Goal: Information Seeking & Learning: Learn about a topic

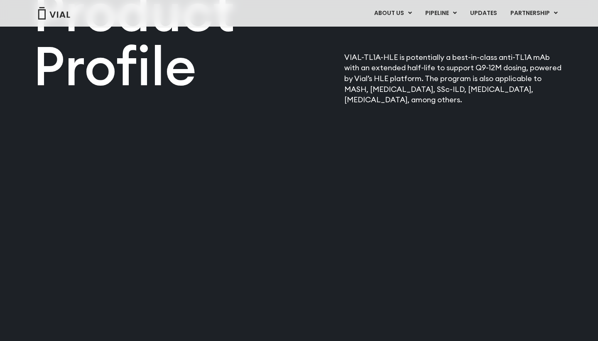
scroll to position [1043, 0]
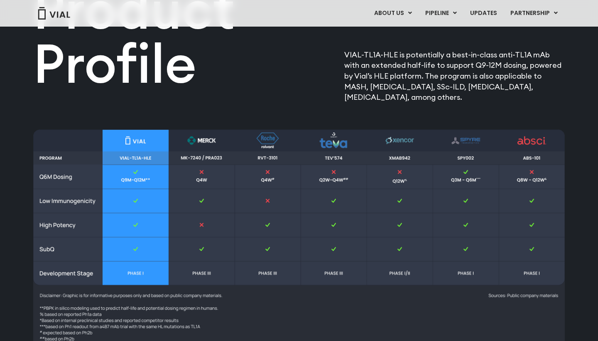
click at [130, 136] on img at bounding box center [299, 241] width 532 height 224
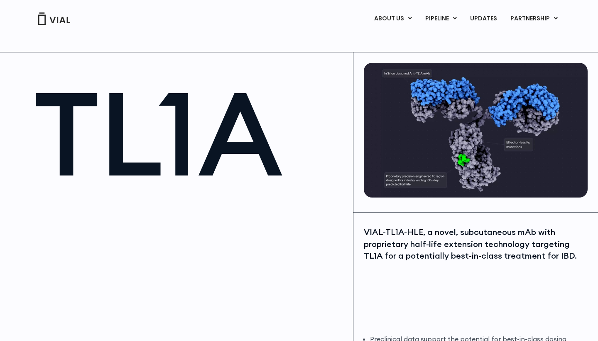
scroll to position [0, 0]
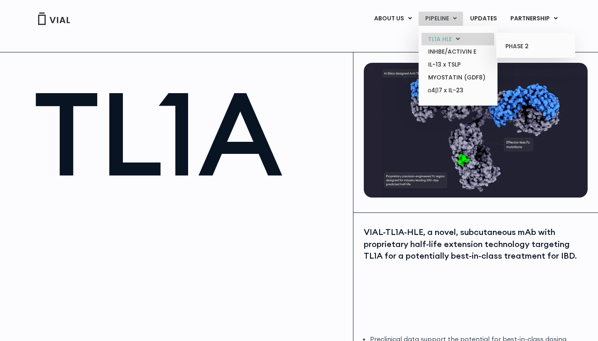
click at [451, 37] on link "TL1A HLE" at bounding box center [458, 39] width 73 height 13
click at [531, 46] on link "PHASE 2" at bounding box center [535, 46] width 73 height 13
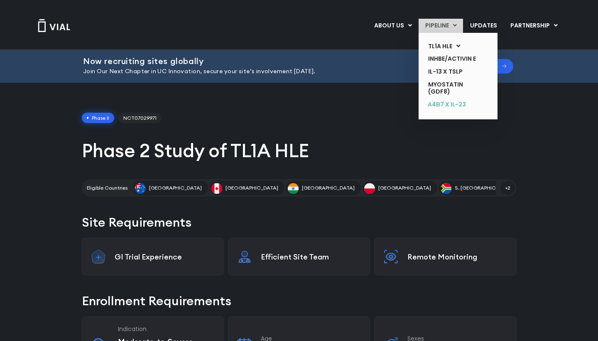
click at [449, 110] on link "α4β7 x IL-23" at bounding box center [452, 104] width 61 height 13
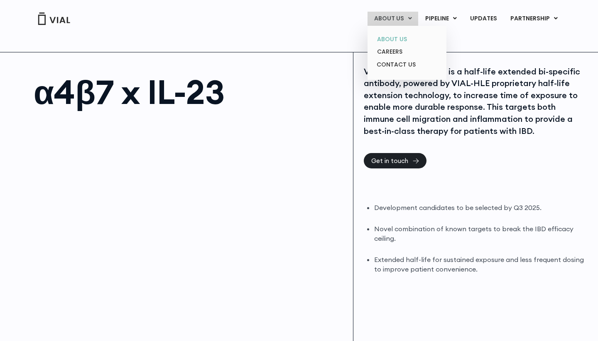
click at [402, 37] on link "ABOUT US" at bounding box center [407, 39] width 73 height 13
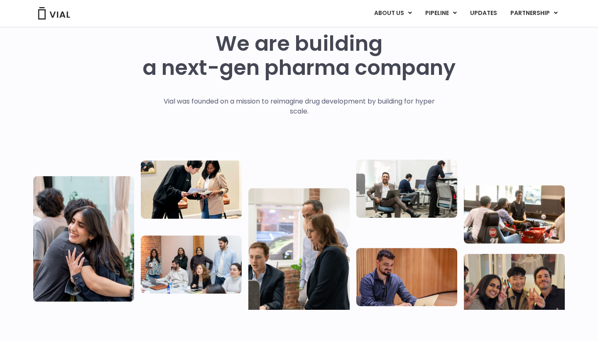
scroll to position [34, 0]
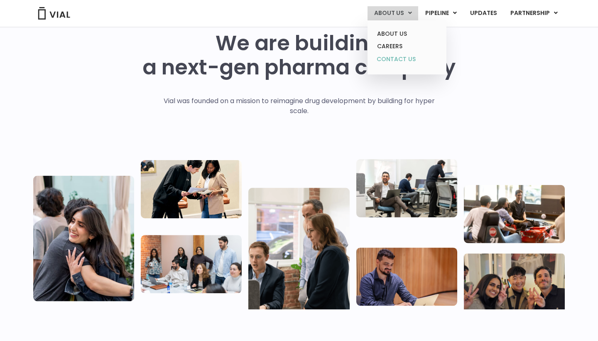
click at [403, 59] on link "CONTACT US" at bounding box center [407, 59] width 73 height 13
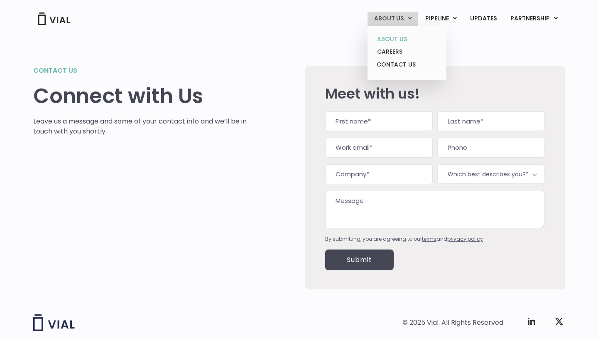
click at [404, 40] on link "ABOUT US" at bounding box center [407, 39] width 73 height 13
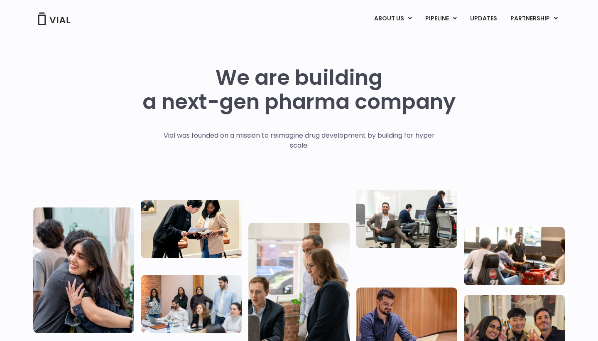
click at [56, 18] on img at bounding box center [53, 18] width 33 height 12
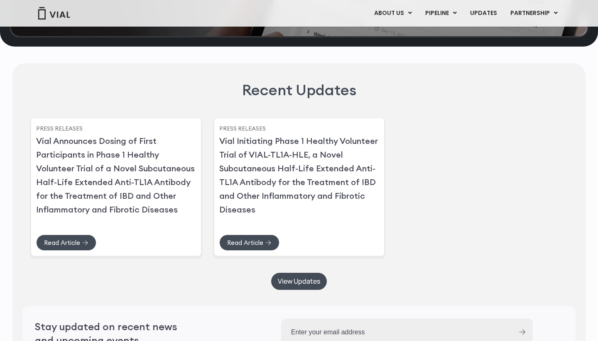
scroll to position [2018, 0]
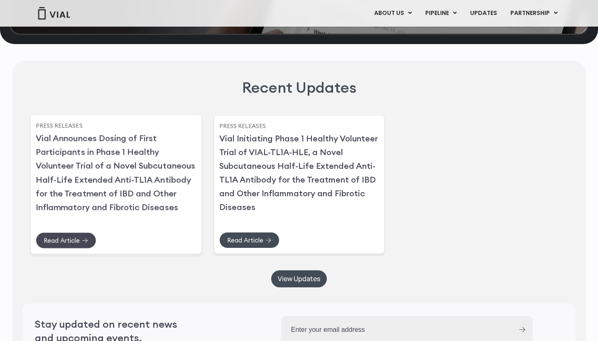
click at [65, 243] on span "Read Article" at bounding box center [62, 240] width 36 height 6
click at [248, 243] on span "Read Article" at bounding box center [245, 240] width 36 height 6
